Goal: Transaction & Acquisition: Purchase product/service

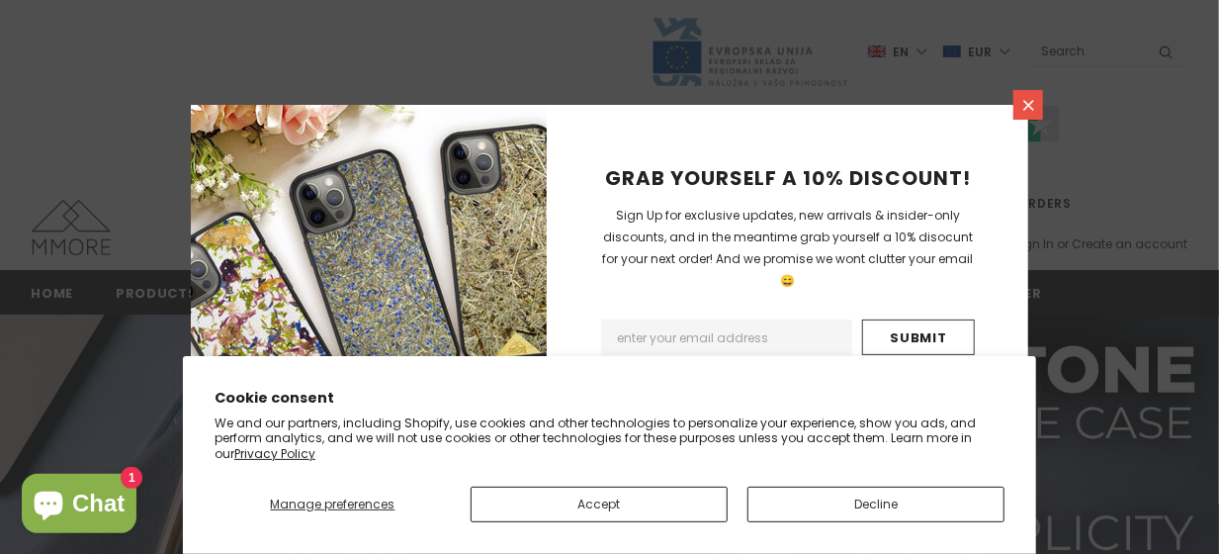
click at [1024, 109] on icon at bounding box center [1028, 105] width 11 height 11
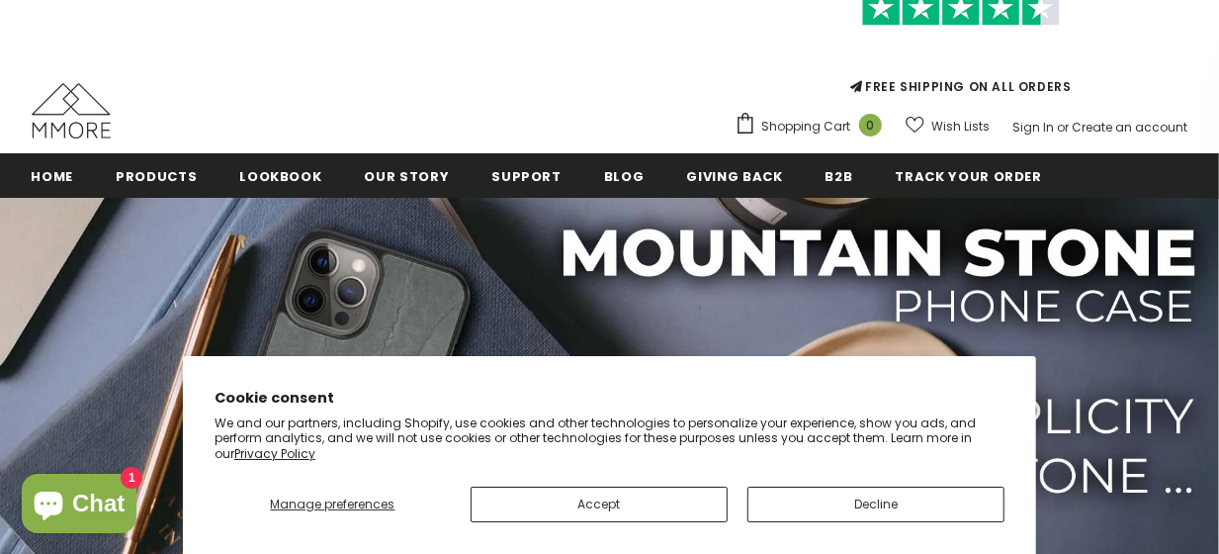
scroll to position [207, 0]
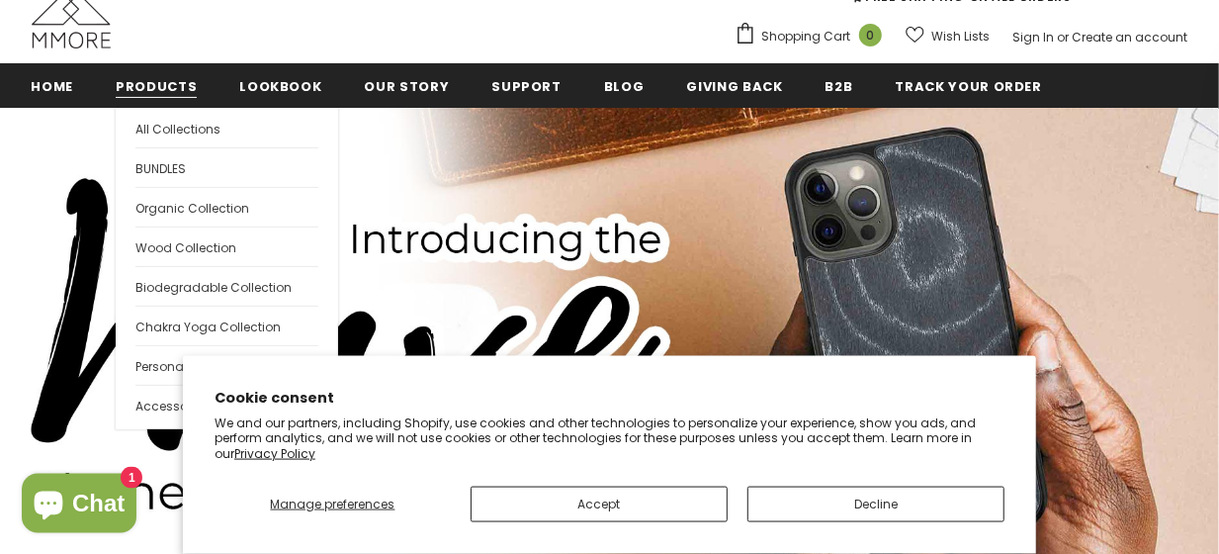
click at [144, 93] on span "Products" at bounding box center [156, 86] width 81 height 19
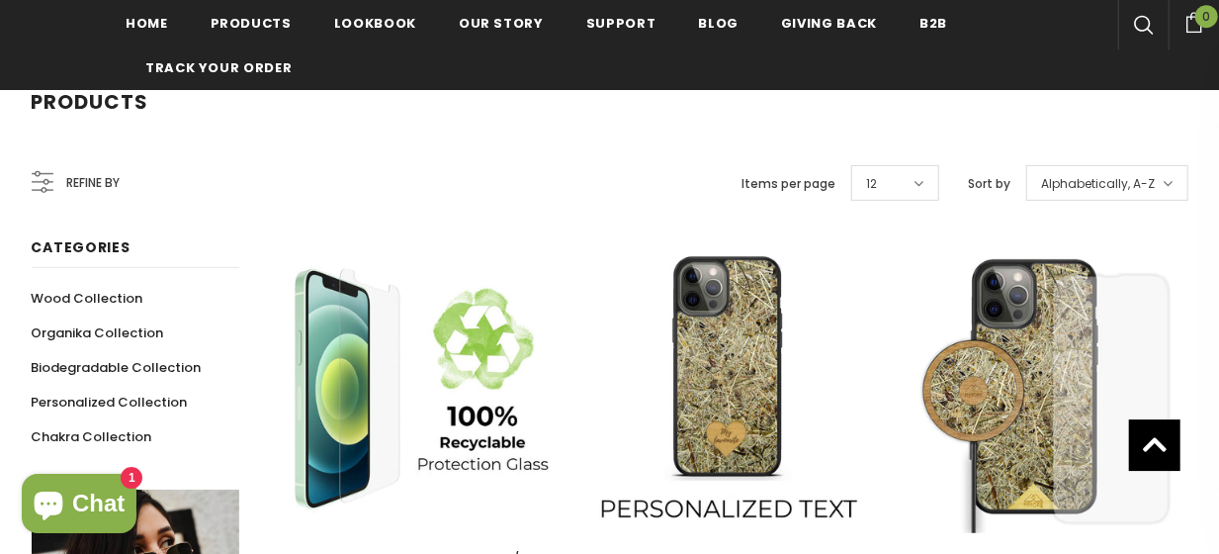
scroll to position [310, 0]
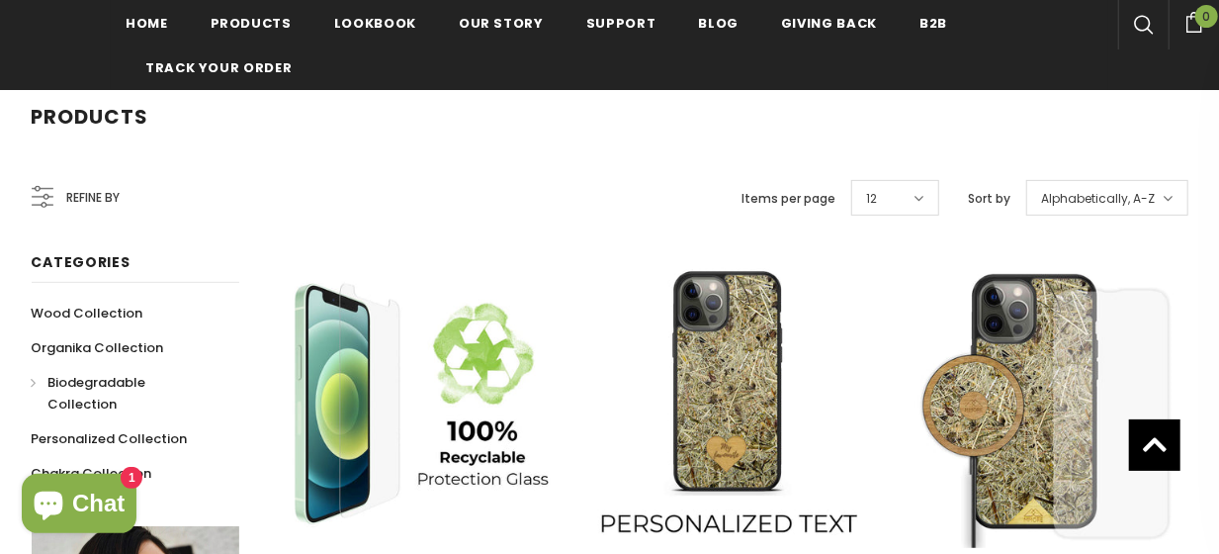
click at [80, 380] on span "Biodegradable Collection" at bounding box center [97, 393] width 98 height 41
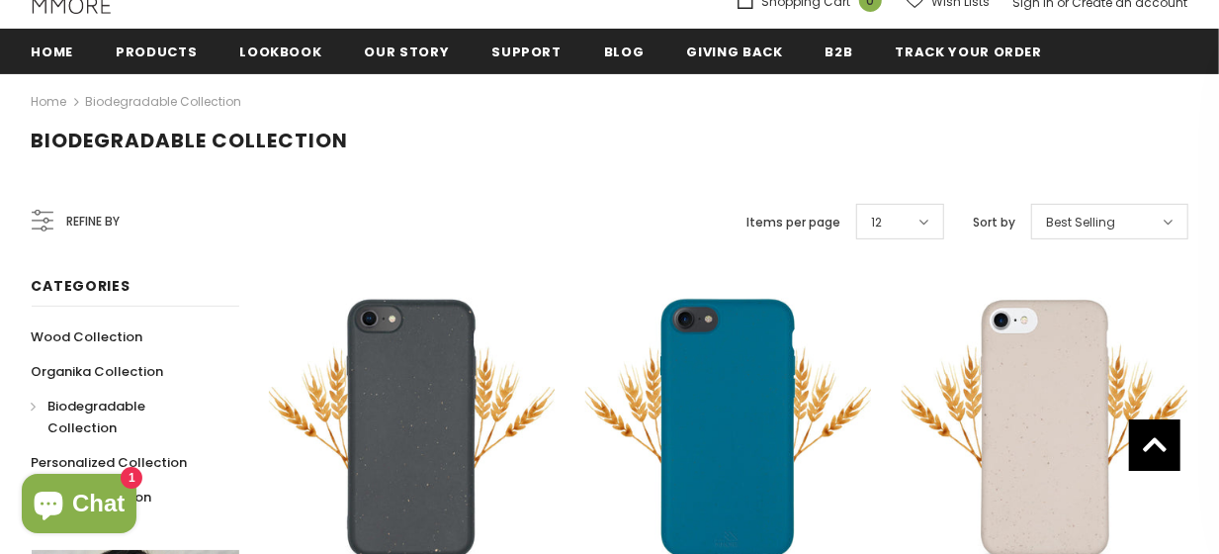
scroll to position [19, 0]
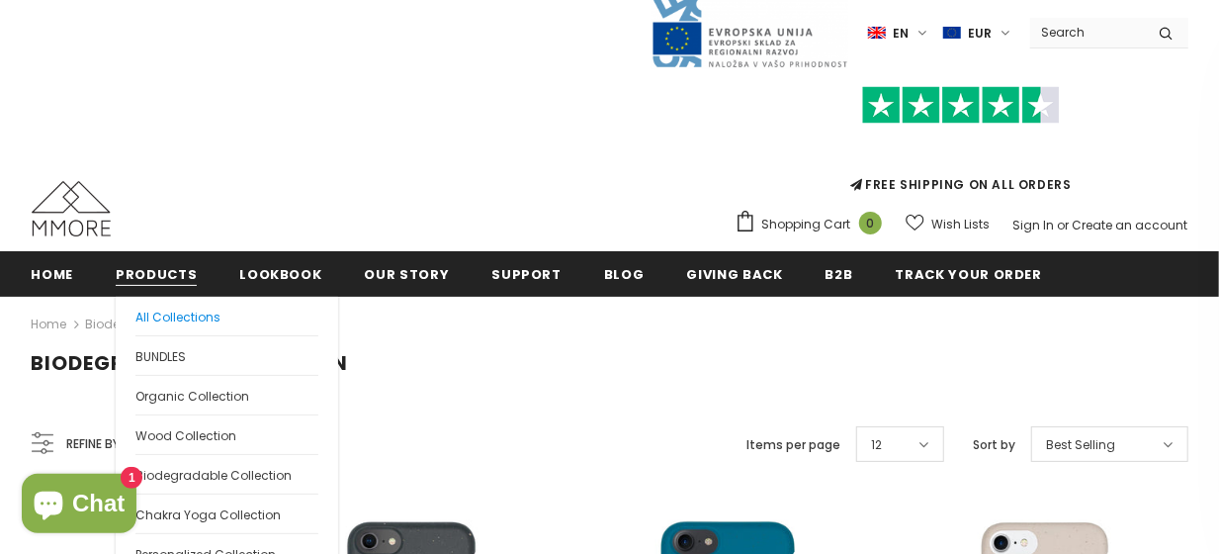
click at [171, 316] on span "All Collections" at bounding box center [177, 316] width 85 height 17
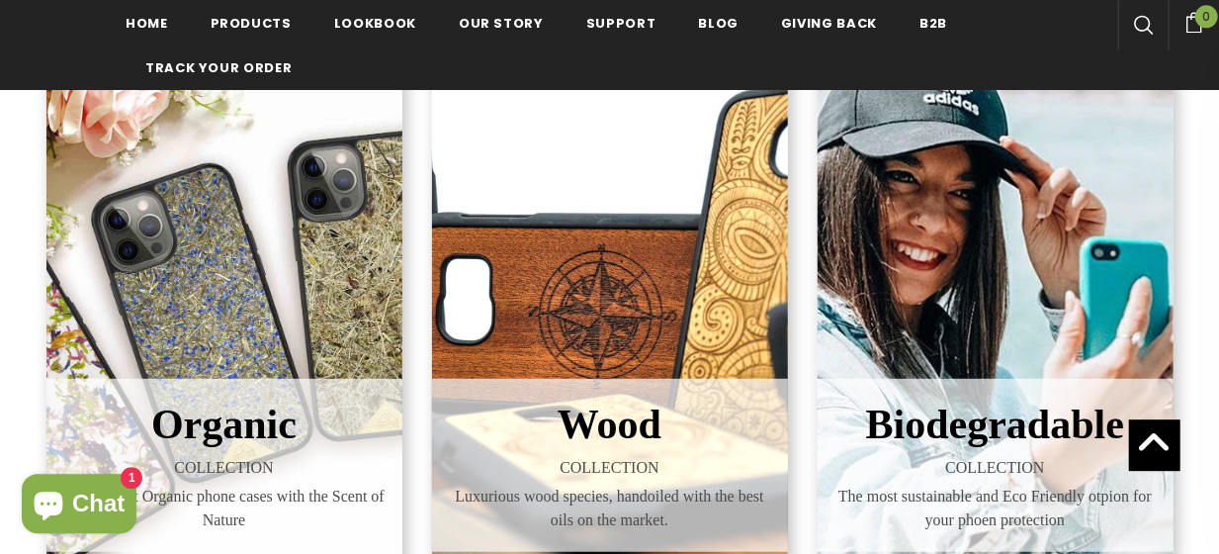
scroll to position [358, 0]
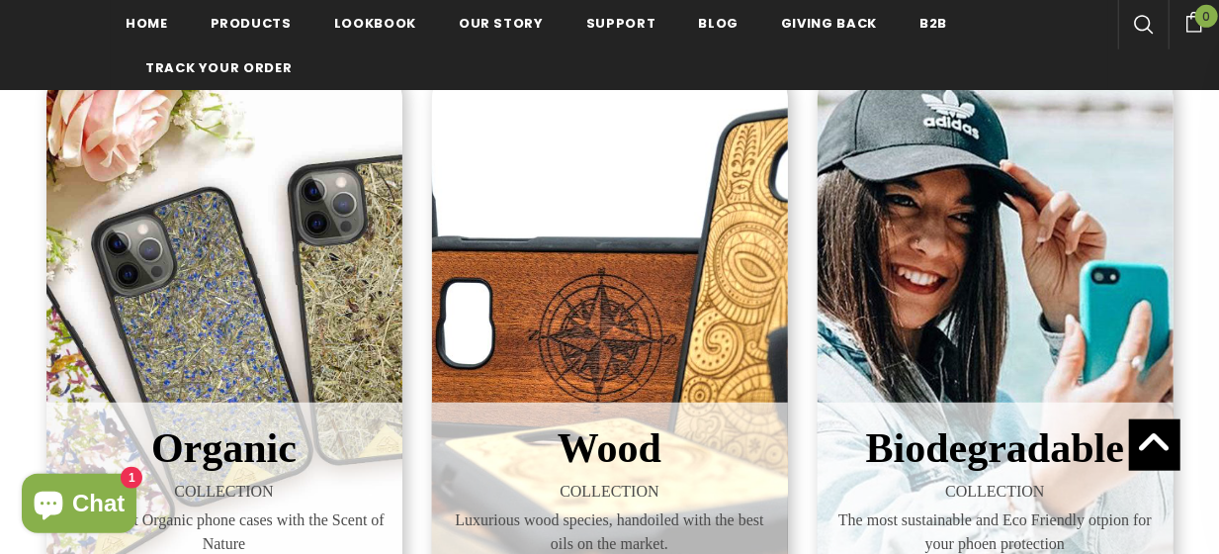
click at [363, 339] on div "Organic COLLECTION Worlds first Organic phone cases with the Scent of Nature" at bounding box center [224, 337] width 356 height 573
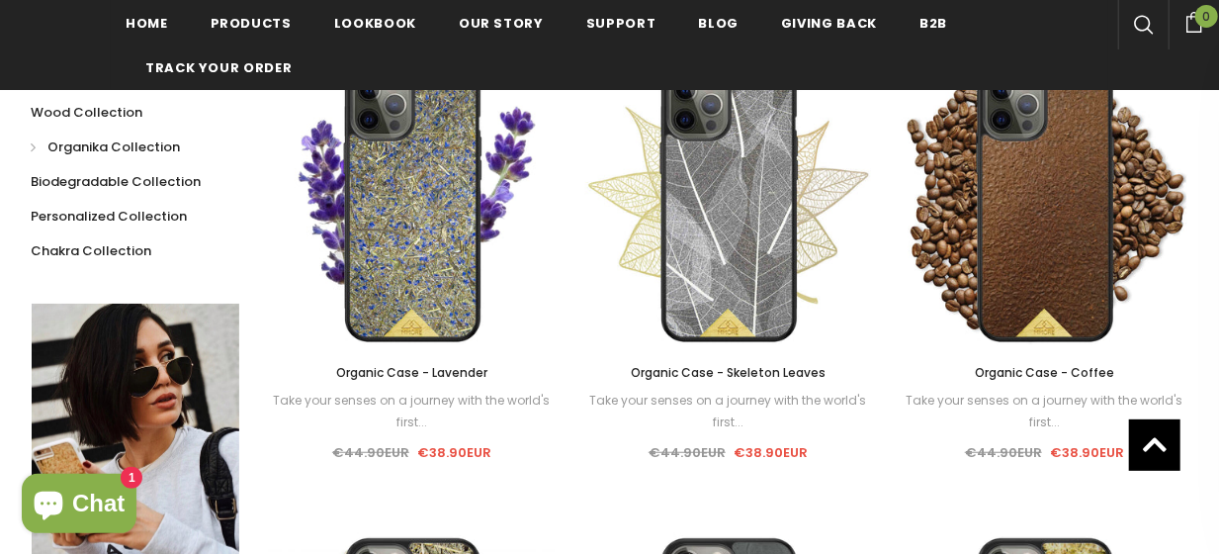
scroll to position [507, 0]
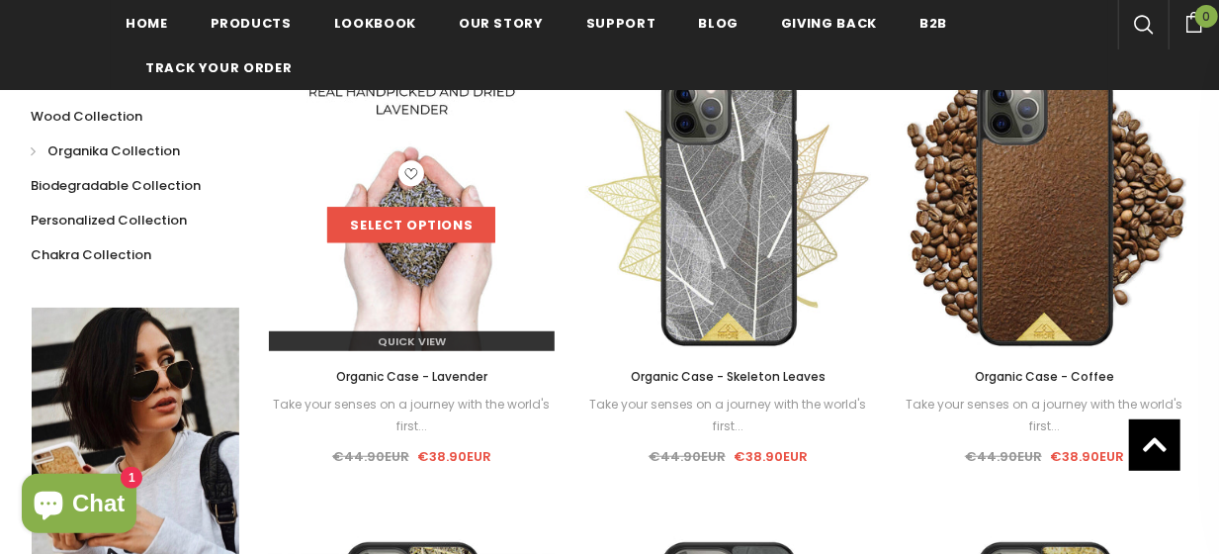
click at [422, 215] on link "Select options" at bounding box center [411, 226] width 168 height 36
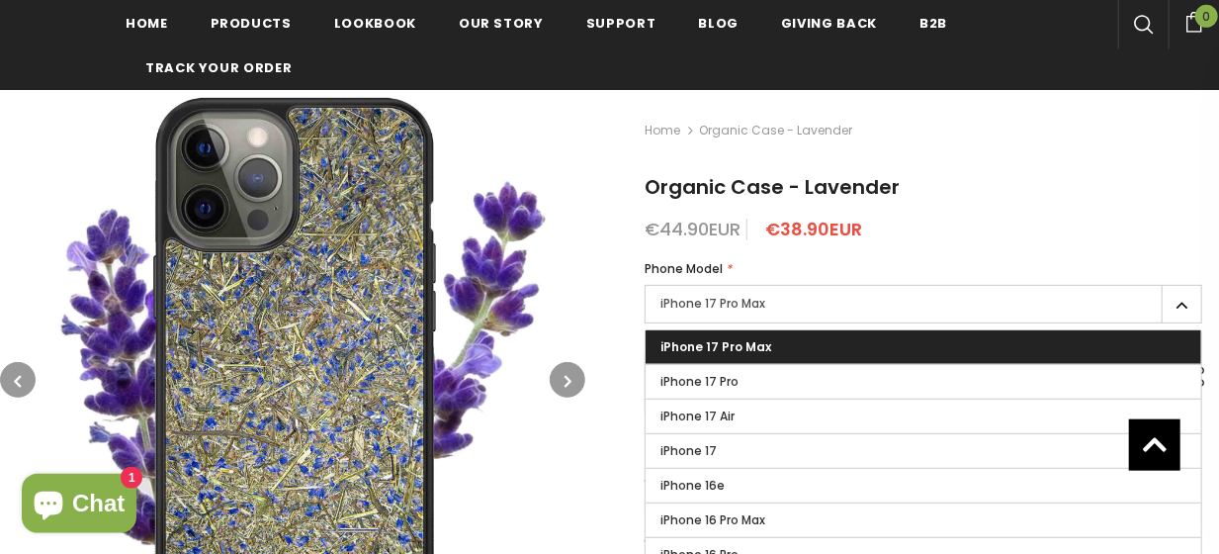
scroll to position [267, 0]
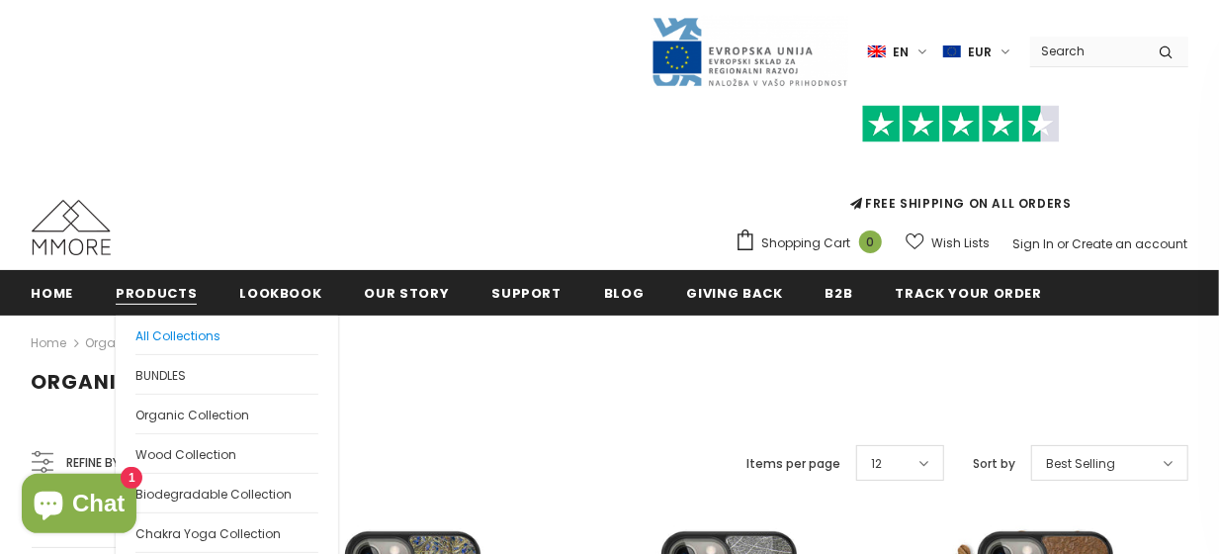
click at [141, 333] on span "All Collections" at bounding box center [177, 335] width 85 height 17
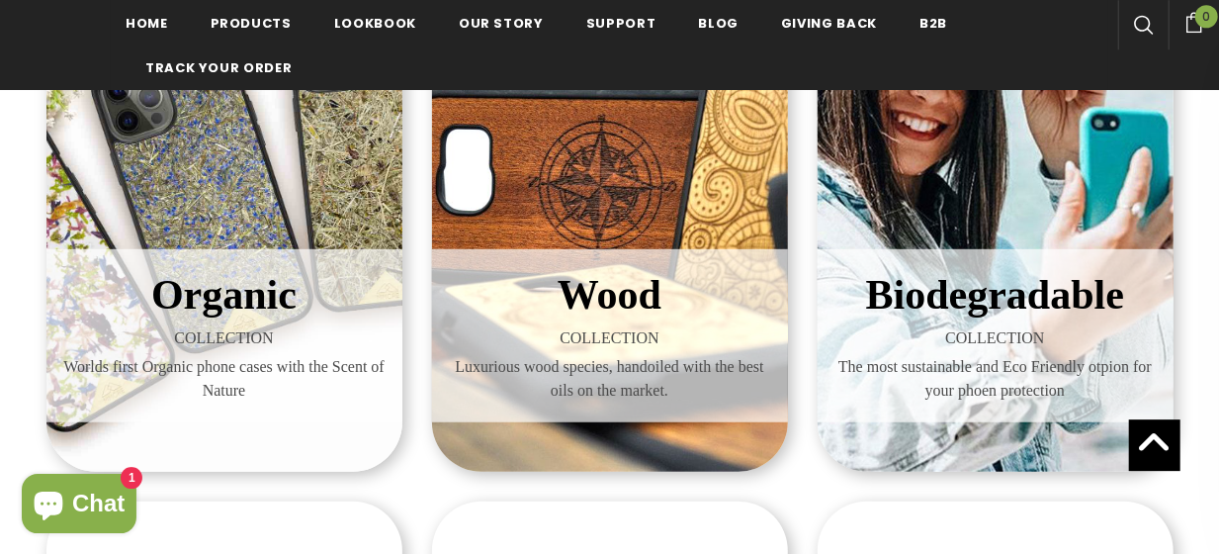
scroll to position [511, 0]
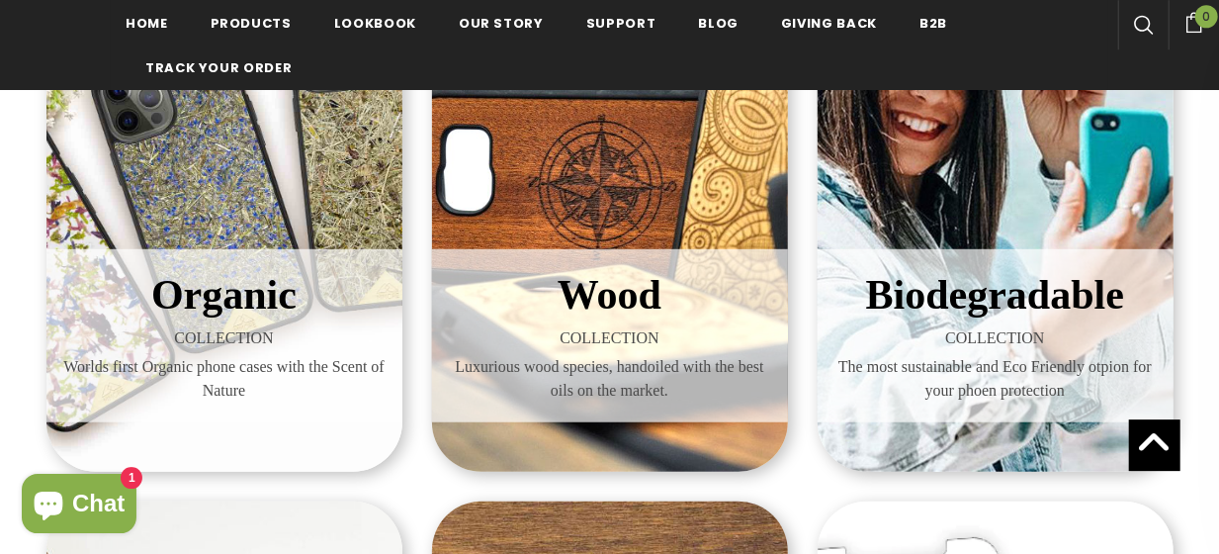
click at [647, 332] on span "COLLECTION" at bounding box center [610, 338] width 326 height 24
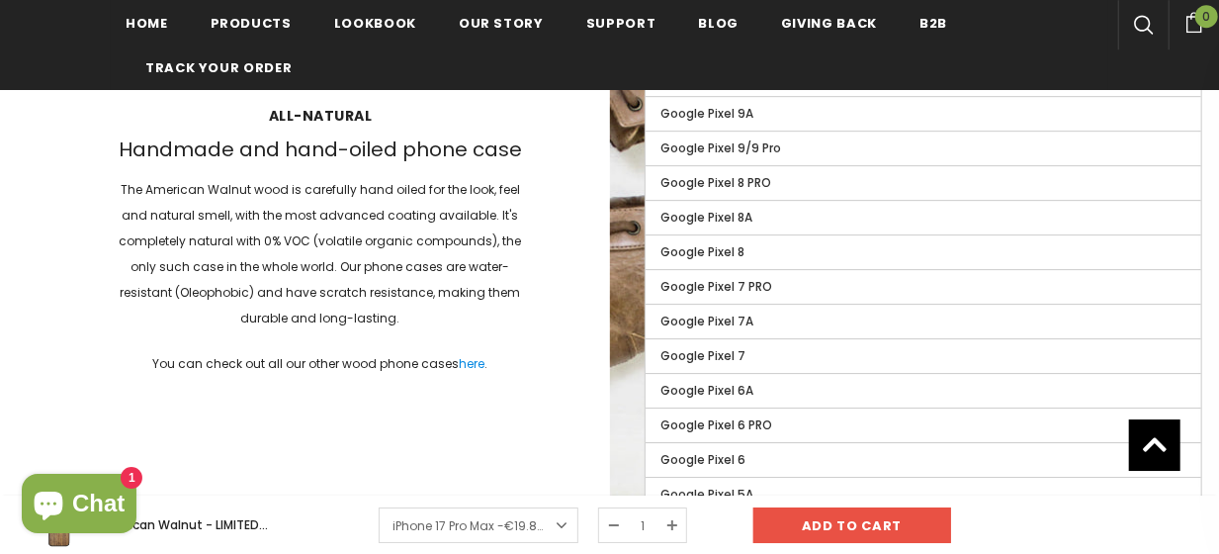
scroll to position [2942, 0]
